Goal: Navigation & Orientation: Find specific page/section

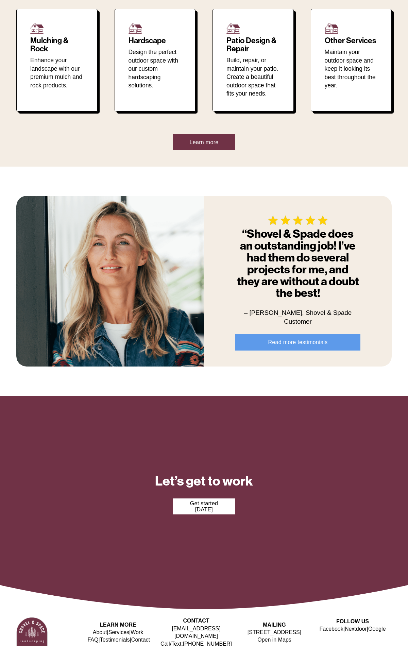
scroll to position [621, 0]
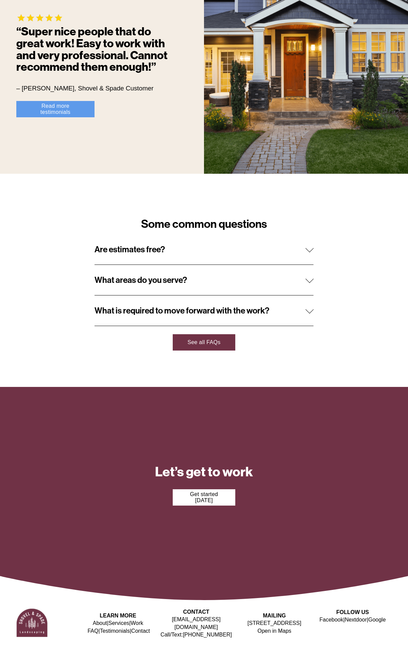
scroll to position [684, 0]
